Goal: Find specific fact: Find specific fact

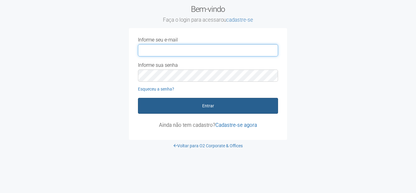
type input "**********"
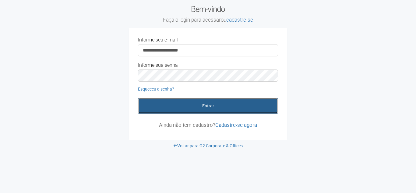
click at [206, 108] on button "Entrar" at bounding box center [208, 106] width 140 height 16
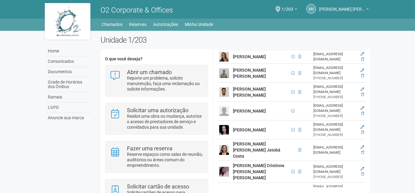
scroll to position [274, 0]
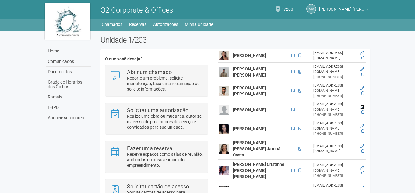
click at [361, 105] on link at bounding box center [363, 107] width 4 height 4
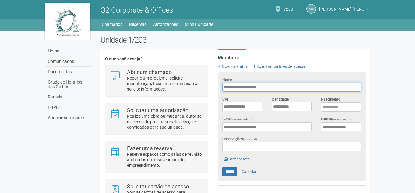
scroll to position [122, 0]
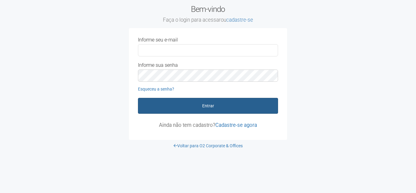
type input "**********"
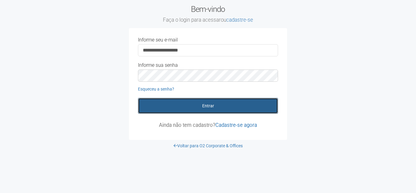
click at [186, 103] on button "Entrar" at bounding box center [208, 106] width 140 height 16
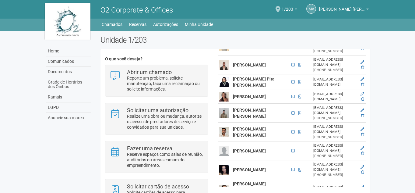
scroll to position [244, 0]
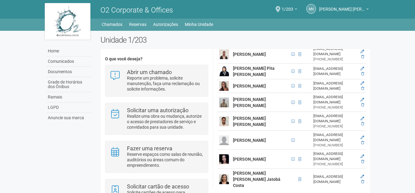
drag, startPoint x: 247, startPoint y: 119, endPoint x: 232, endPoint y: 111, distance: 16.9
click at [232, 131] on td "Isabele Berg da Costa" at bounding box center [261, 140] width 58 height 19
copy strong "Isabele Berg da Costa"
